Goal: Task Accomplishment & Management: Manage account settings

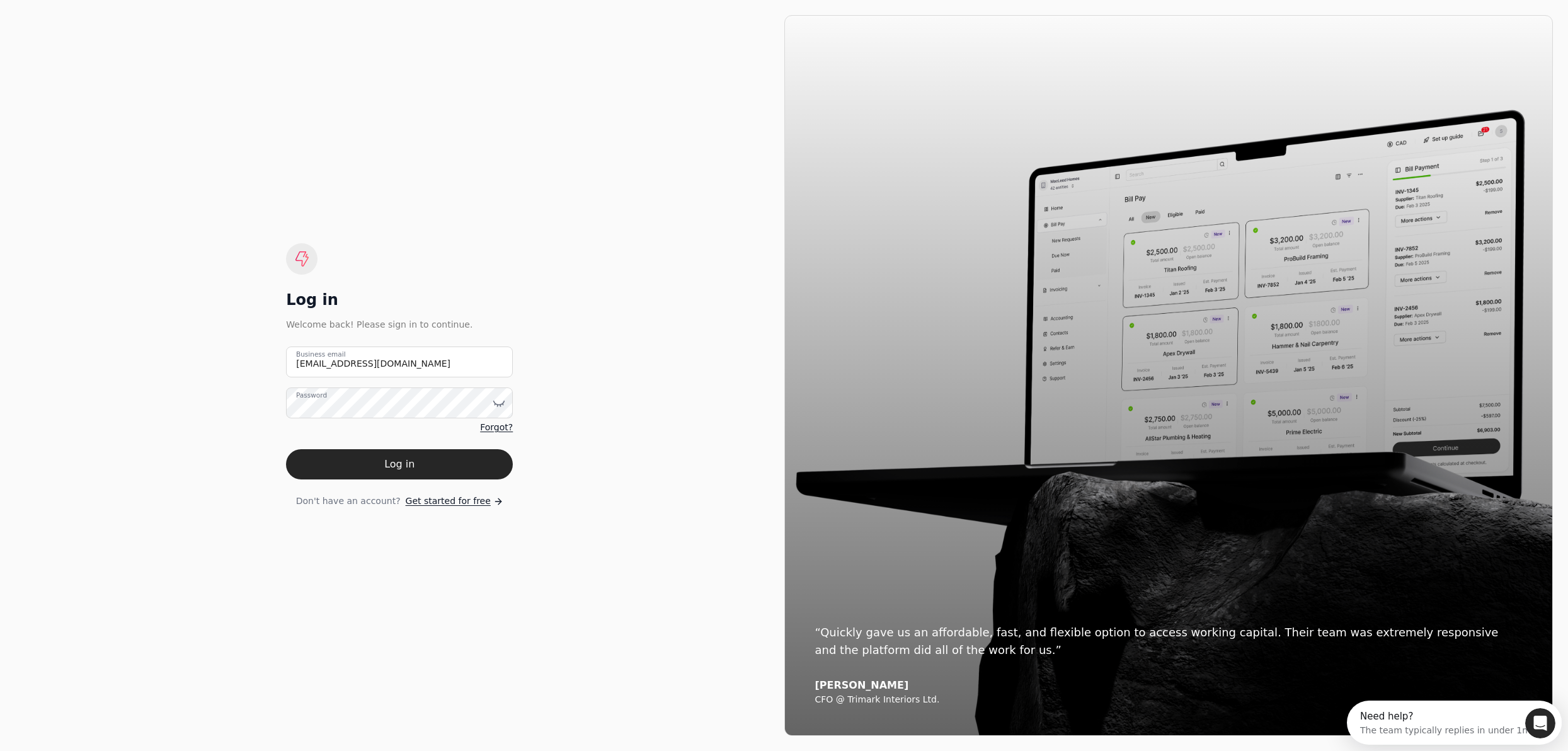
type email "[EMAIL_ADDRESS][DOMAIN_NAME]"
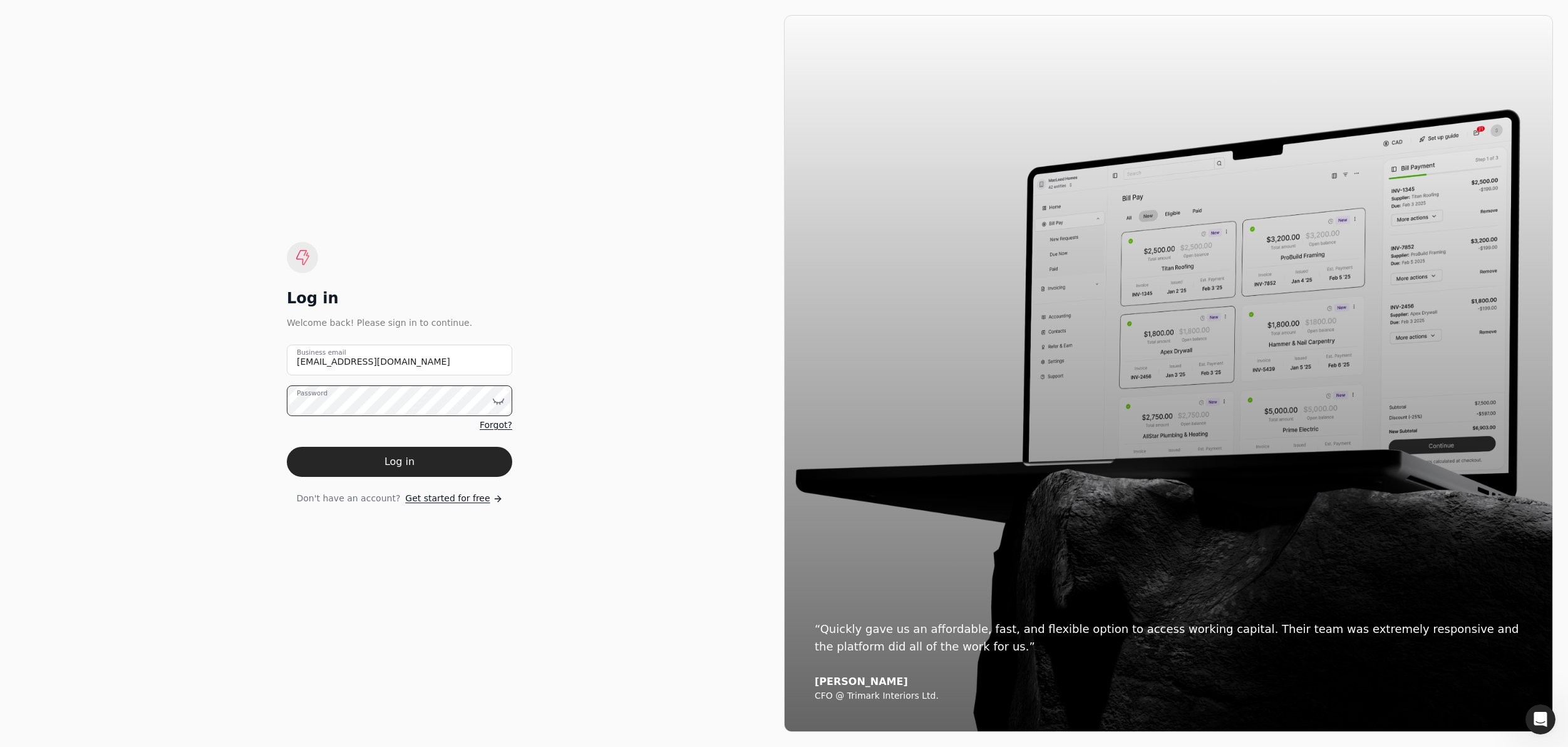
click at [287, 446] on button "Log in" at bounding box center [399, 461] width 226 height 30
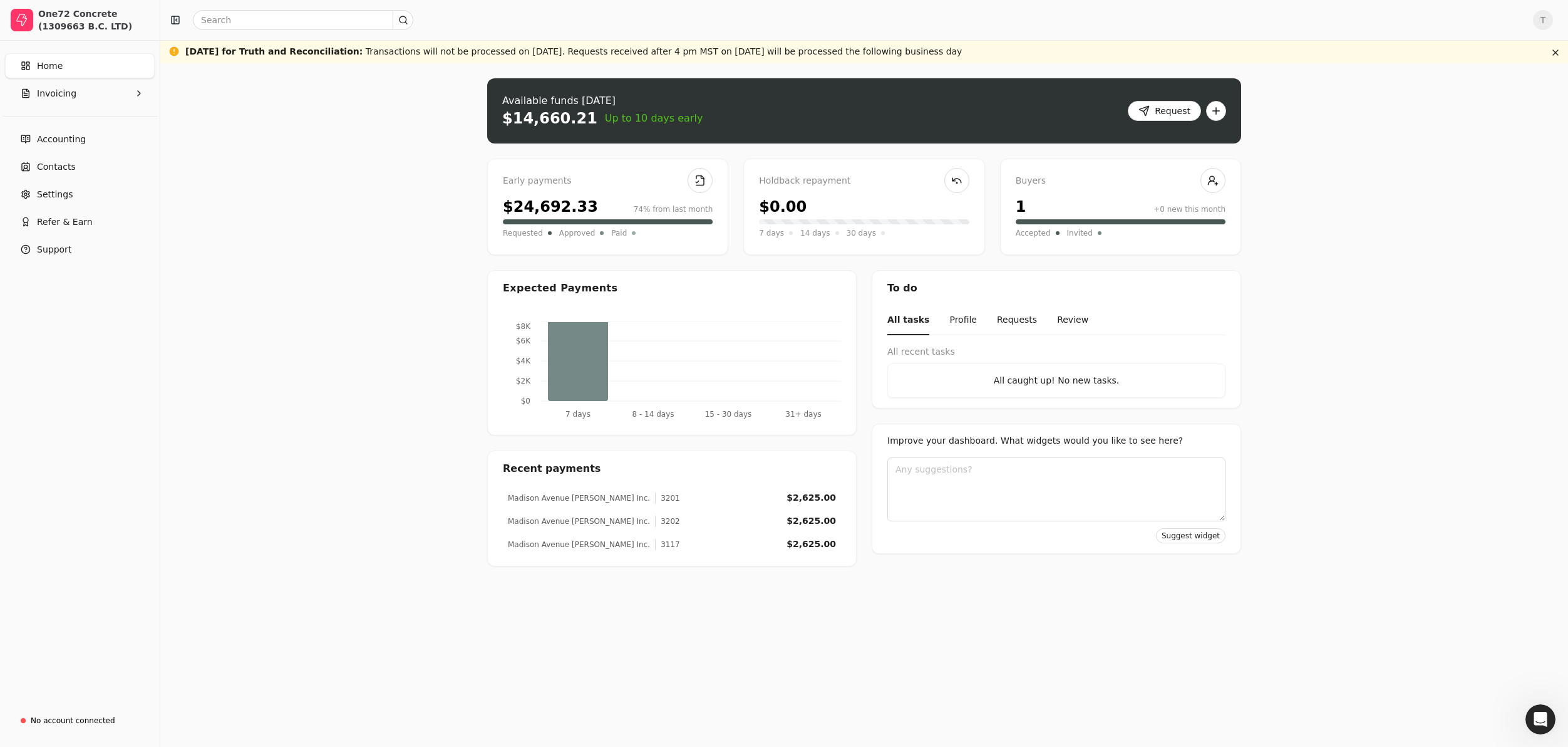
click at [567, 191] on div "Early payments $24,692.33 74% from last month Requested Approved Paid" at bounding box center [608, 206] width 241 height 97
click at [951, 70] on div "Upload file: Drag your invoice here to upload or browse for files Available fun…" at bounding box center [864, 405] width 1408 height 684
click at [1162, 110] on button "Request" at bounding box center [1165, 111] width 73 height 20
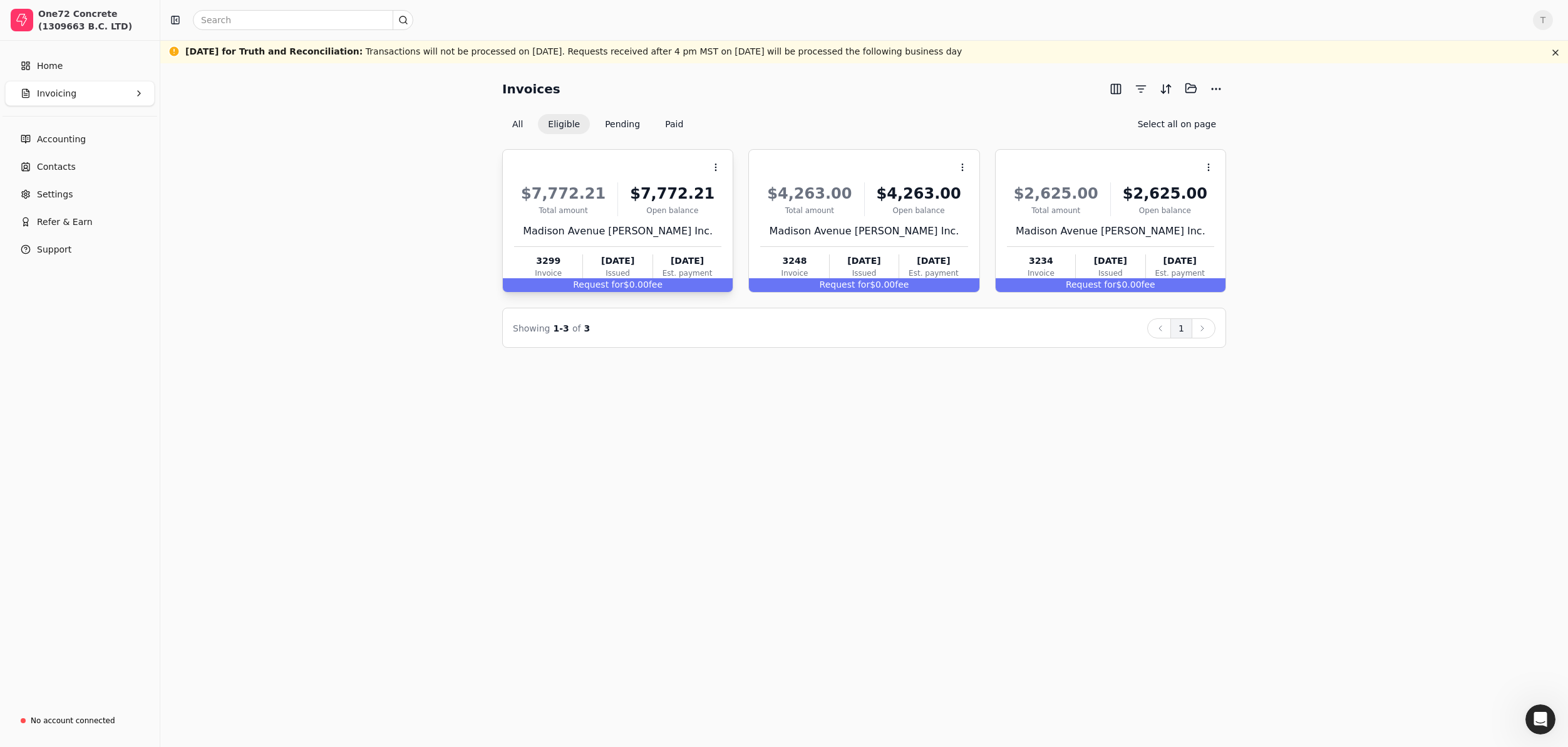
click at [671, 162] on div "Context Menu Button" at bounding box center [616, 167] width 210 height 21
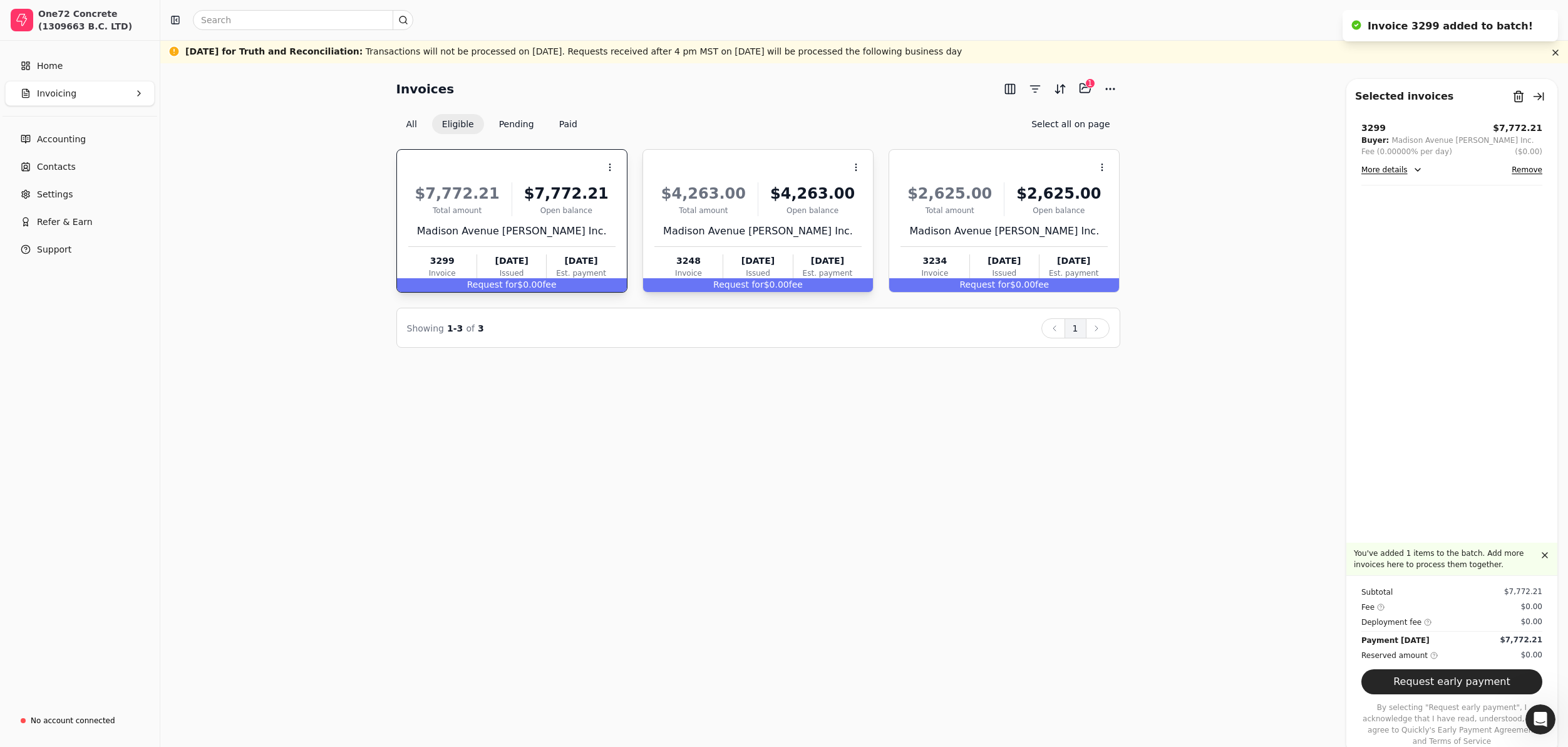
click at [821, 205] on div "Open balance" at bounding box center [813, 211] width 99 height 12
click at [1076, 201] on div "$2,625.00" at bounding box center [1059, 193] width 99 height 23
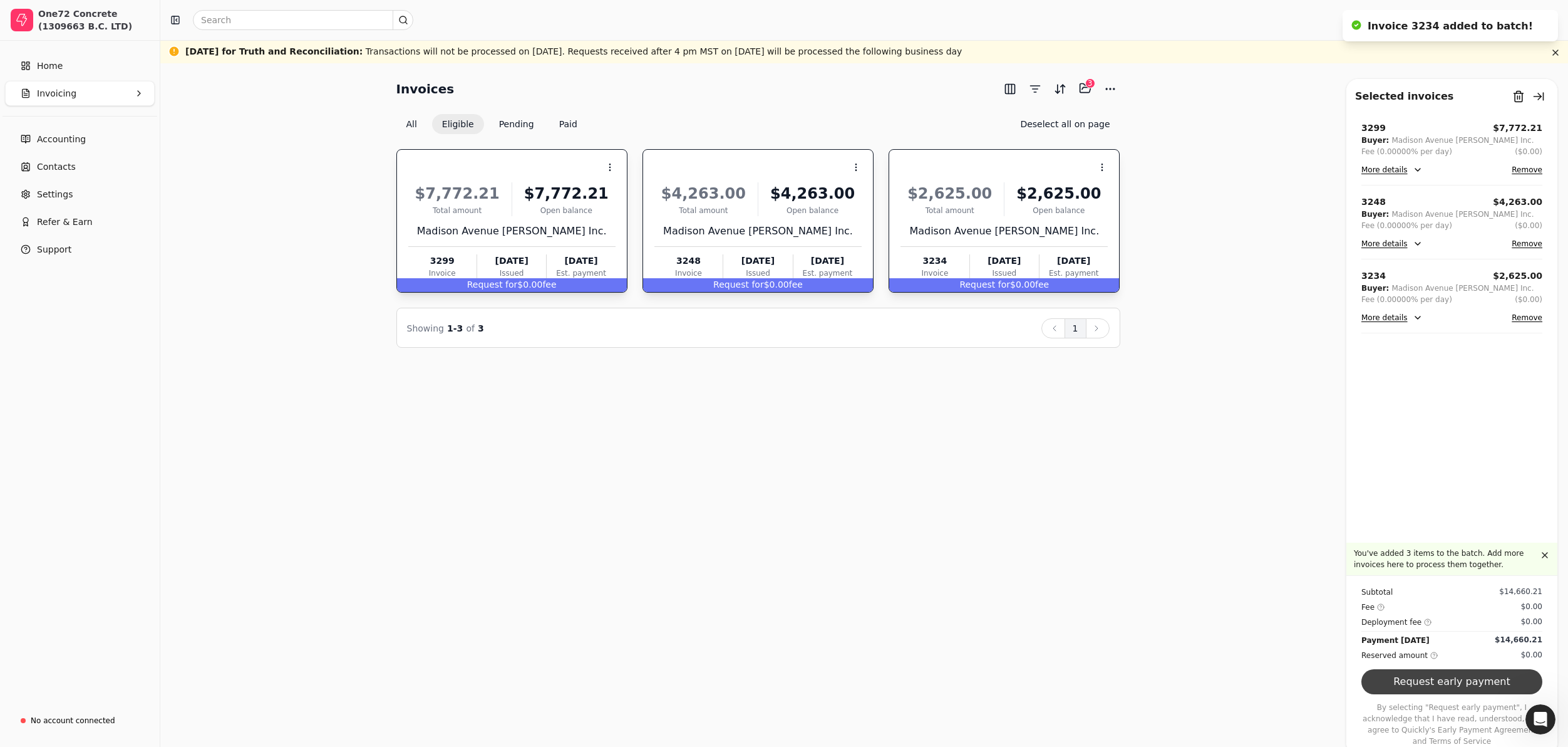
click at [1449, 683] on button "Request early payment" at bounding box center [1451, 682] width 181 height 25
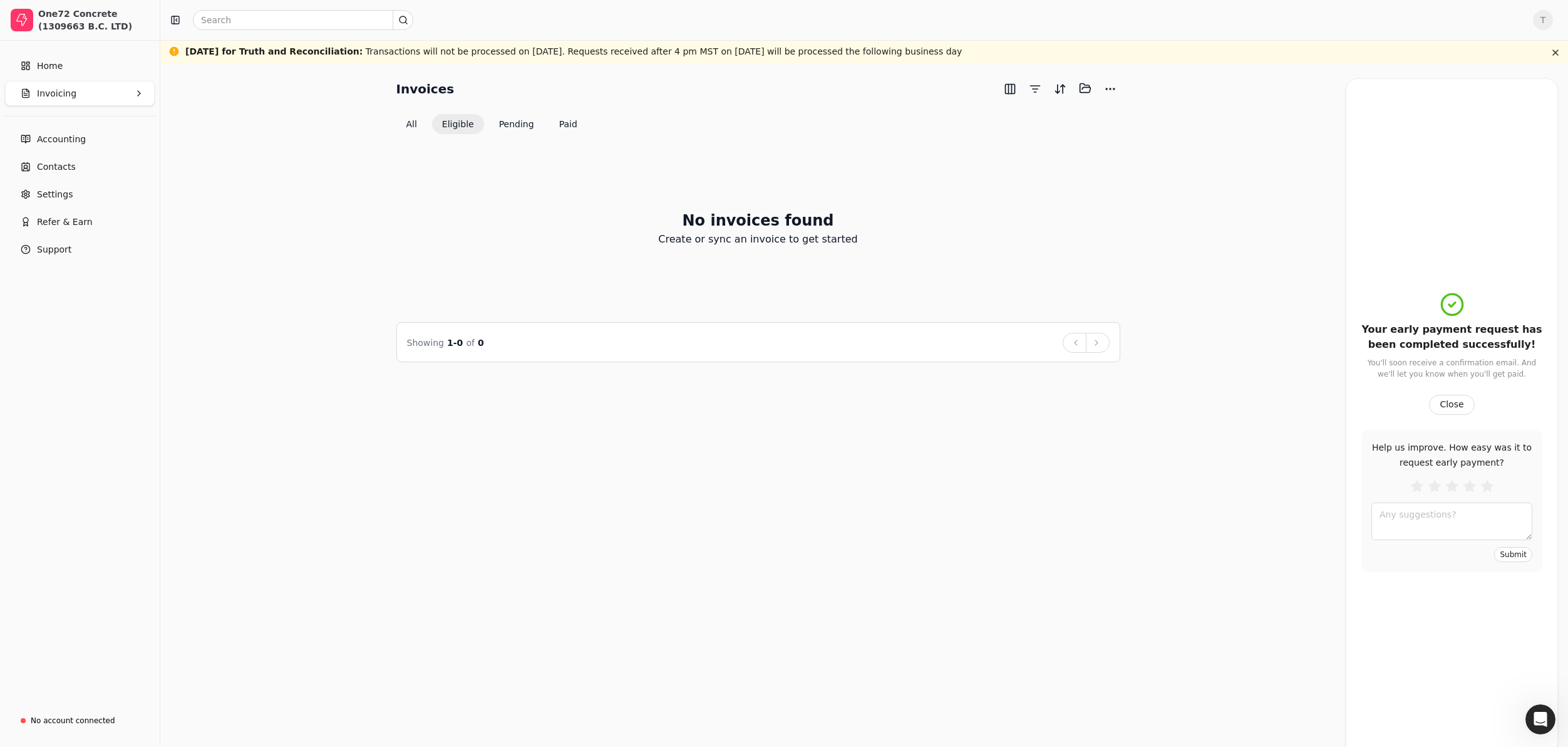
click at [68, 93] on span "Invoicing" at bounding box center [57, 94] width 39 height 13
click at [57, 126] on span "All Invoices" at bounding box center [62, 123] width 49 height 13
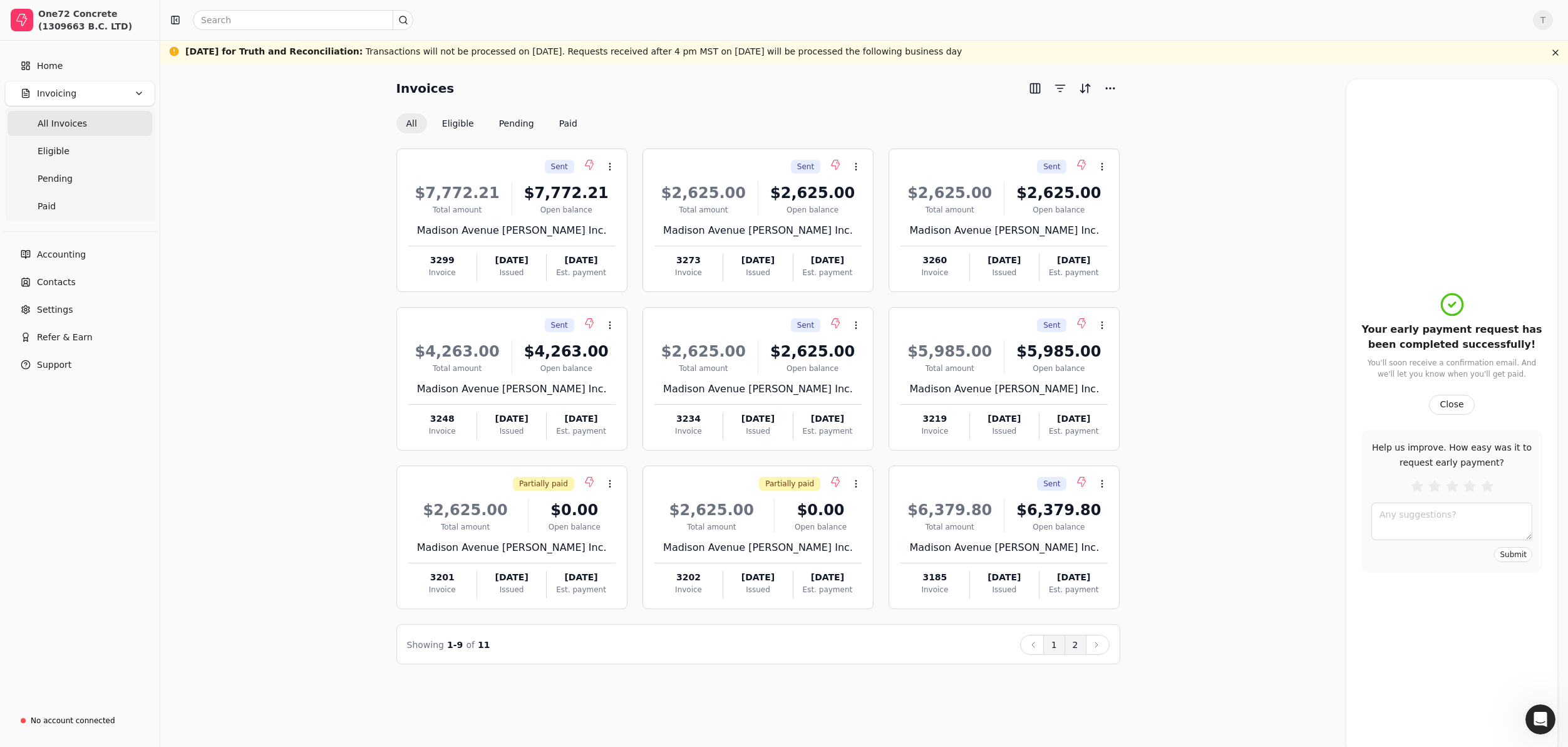
click at [1069, 645] on button "2" at bounding box center [1075, 645] width 22 height 20
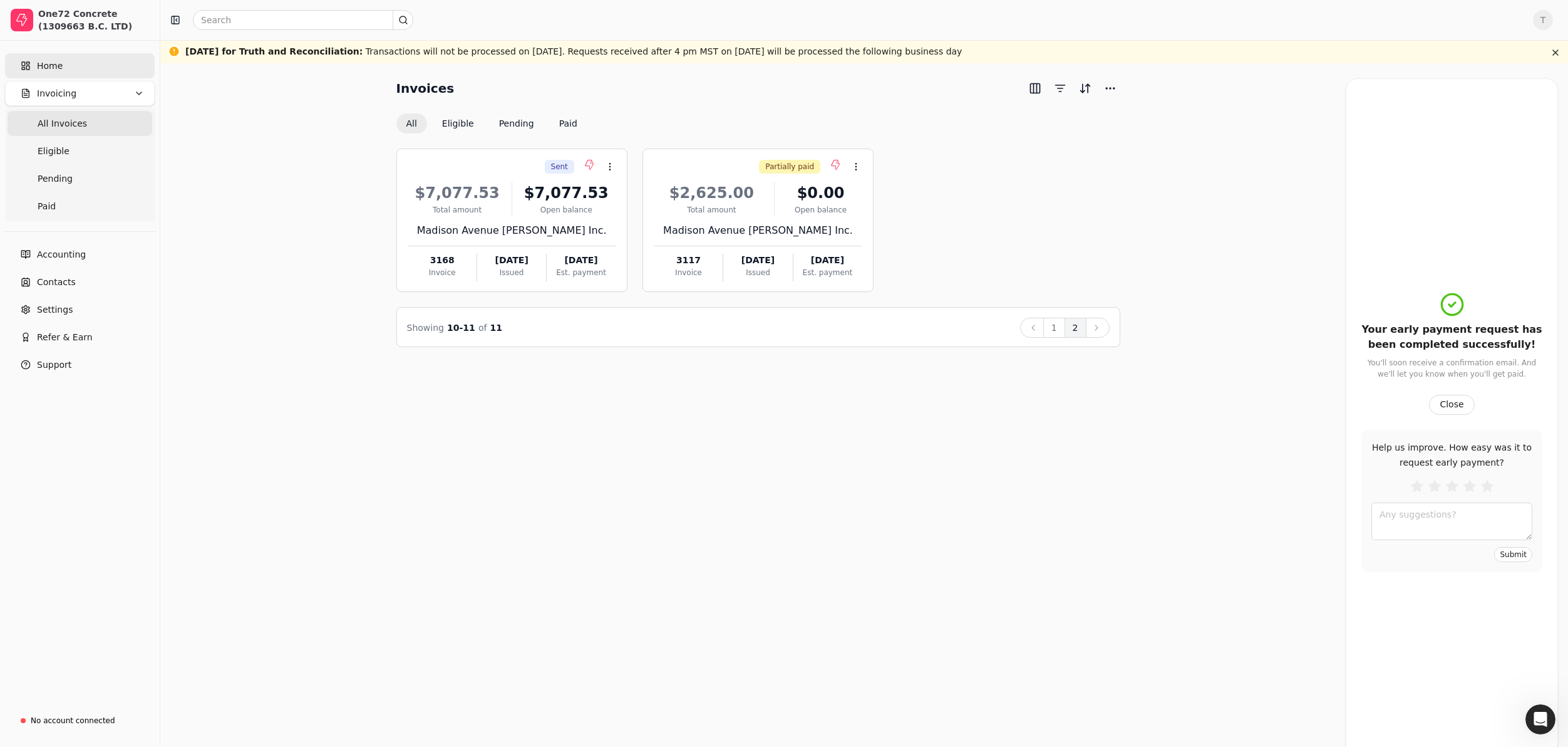
click at [57, 62] on span "Home" at bounding box center [49, 66] width 25 height 13
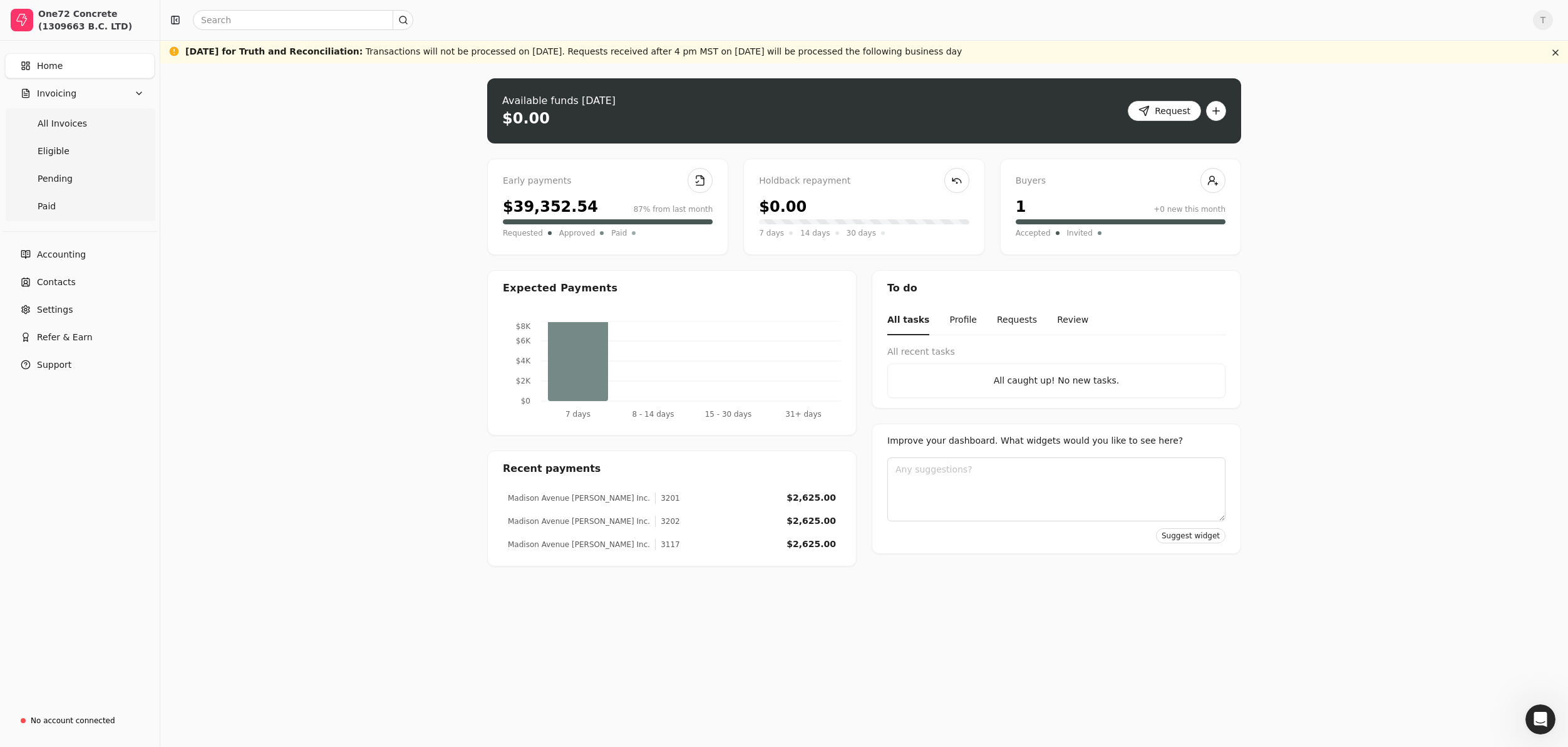
click at [1549, 15] on span "T" at bounding box center [1543, 20] width 20 height 20
click at [1461, 97] on span "Sign Out" at bounding box center [1457, 94] width 38 height 13
